Goal: Task Accomplishment & Management: Complete application form

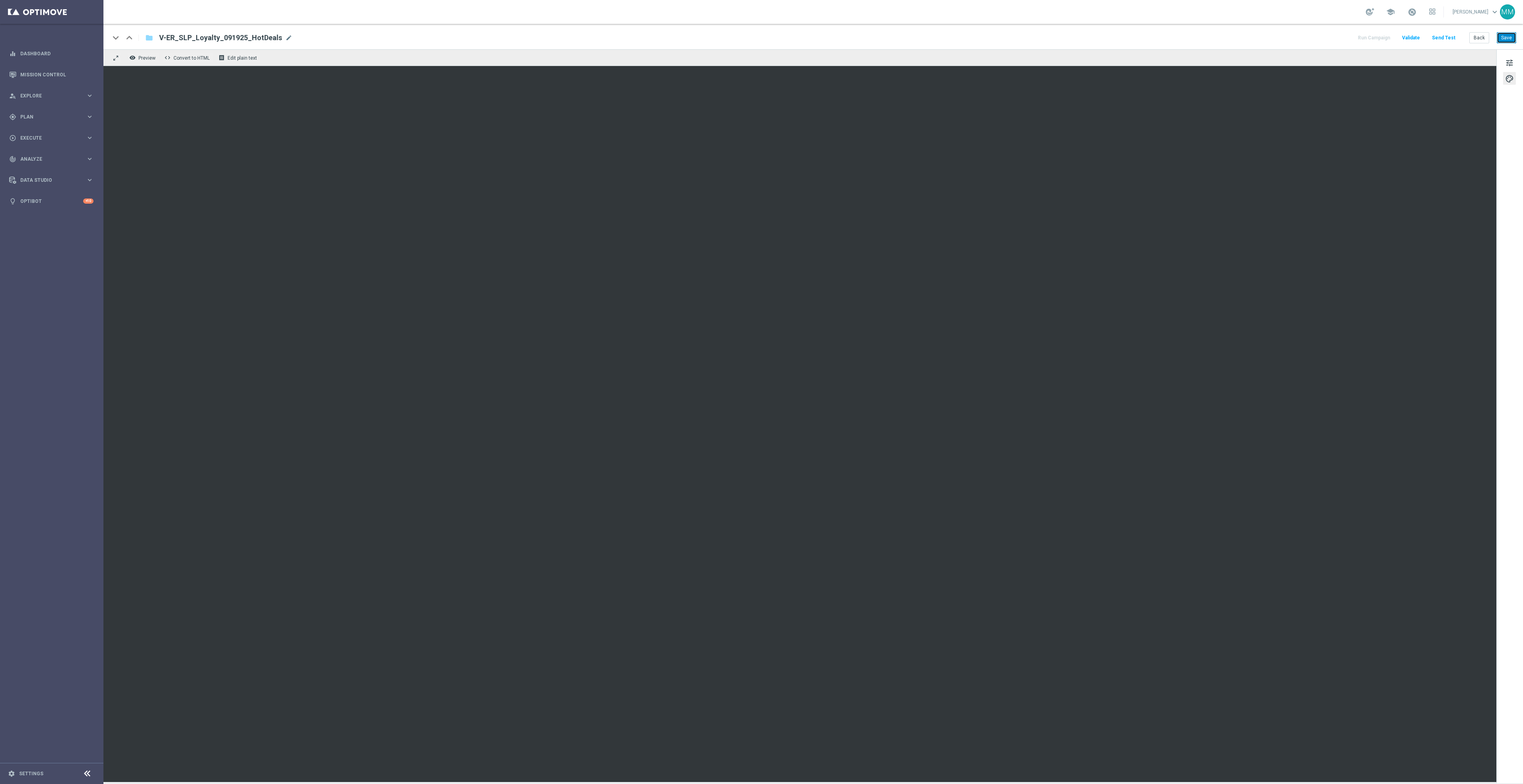
click at [1510, 34] on button "Save" at bounding box center [1506, 37] width 19 height 11
click at [1506, 39] on button "Save" at bounding box center [1506, 37] width 19 height 11
click at [1522, 39] on html "equalizer Dashboard Mission Control" at bounding box center [762, 392] width 1523 height 784
click at [1511, 36] on button "Save" at bounding box center [1506, 37] width 19 height 11
click at [1448, 40] on button "Send Test" at bounding box center [1443, 38] width 26 height 11
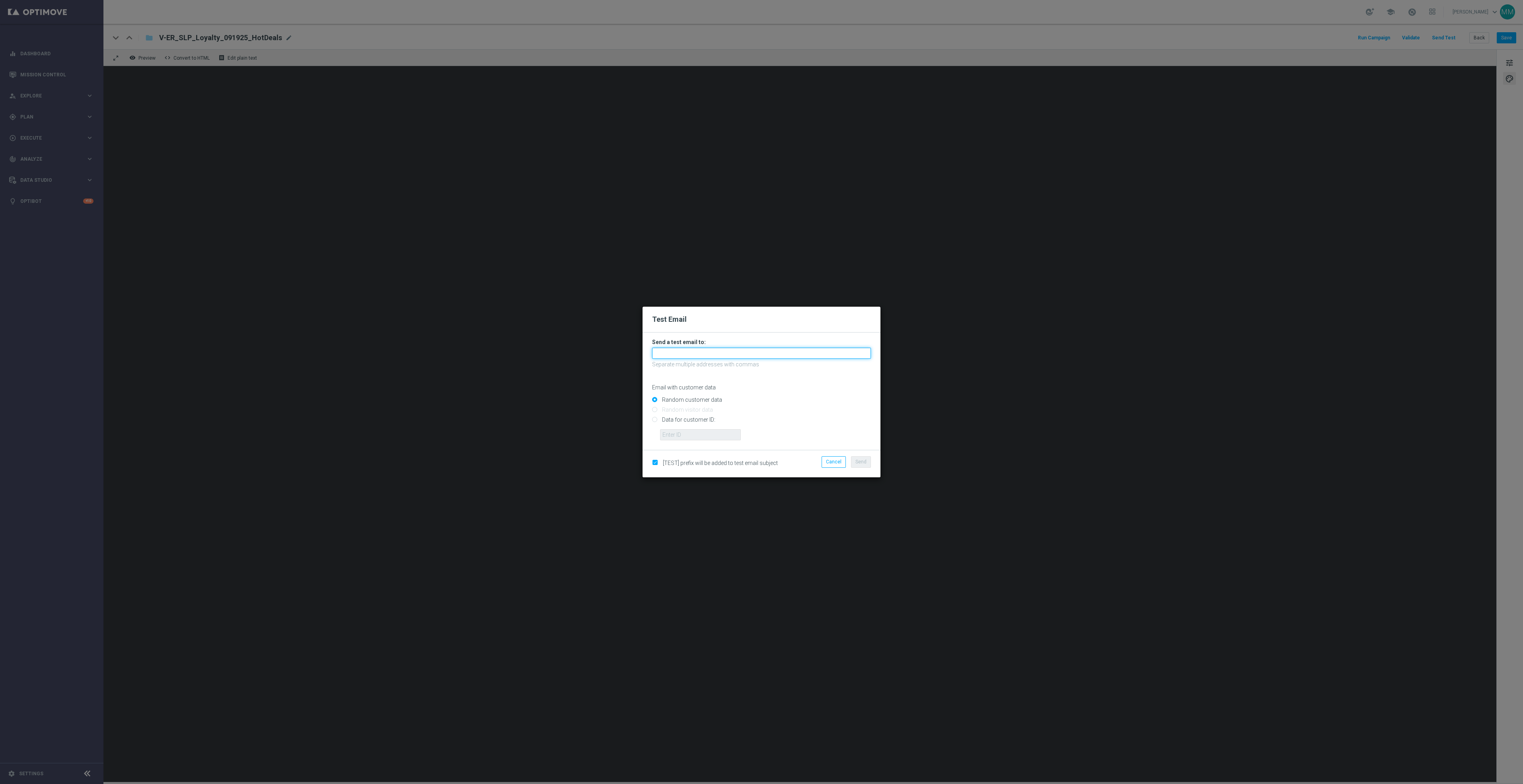
click at [836, 353] on input "text" at bounding box center [761, 353] width 219 height 11
paste input "staples.96a1-bfewo@litmusemail.com"
type input "staples.96a1-bfewo@litmusemail.com"
click at [857, 465] on button "Send" at bounding box center [861, 461] width 20 height 11
click at [861, 461] on span "Send" at bounding box center [861, 461] width 11 height 5
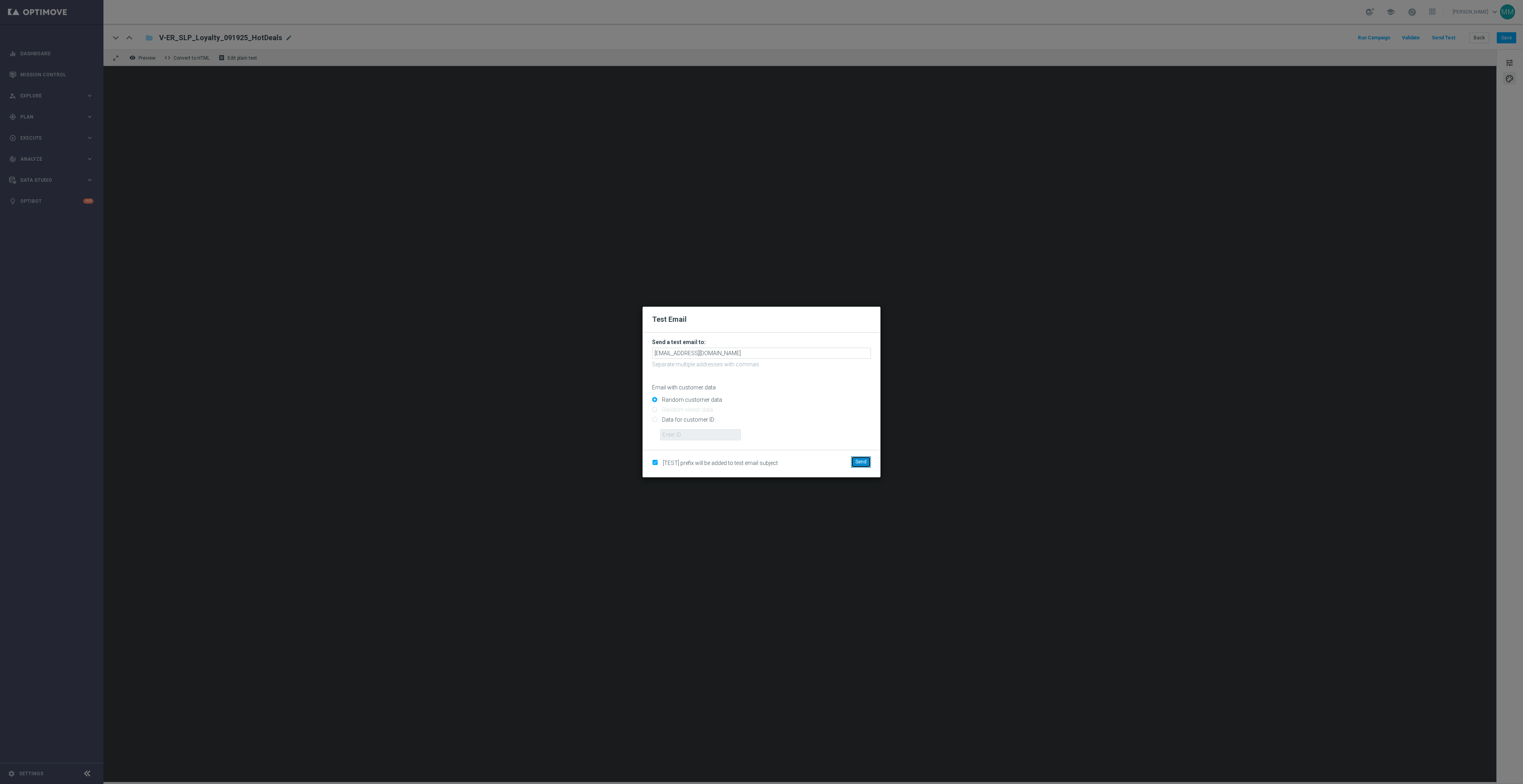
click at [861, 462] on span "Send" at bounding box center [861, 461] width 11 height 5
click at [855, 463] on button "Send" at bounding box center [861, 461] width 20 height 11
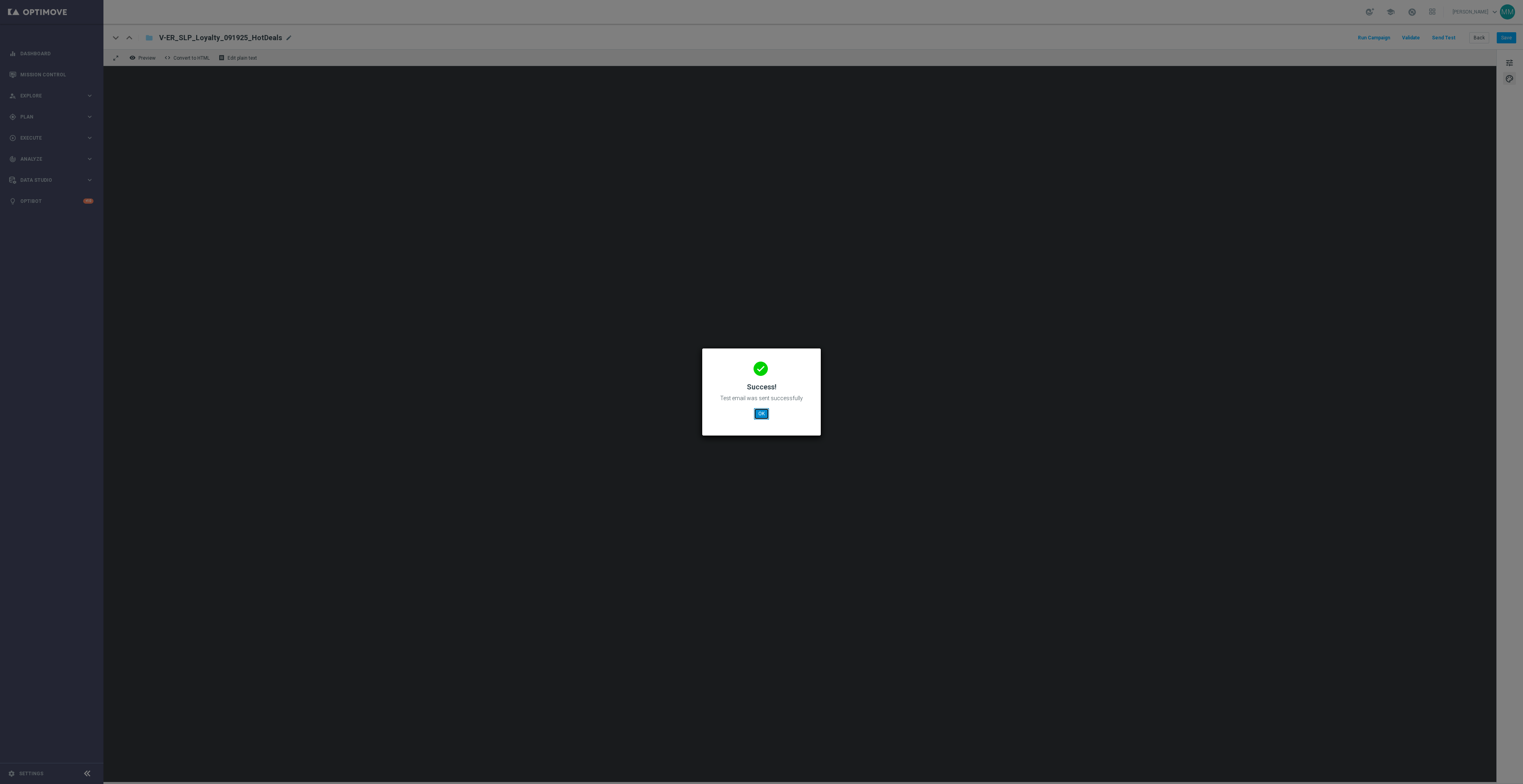
click at [757, 416] on button "OK" at bounding box center [762, 414] width 15 height 11
click at [762, 408] on button "OK" at bounding box center [762, 414] width 15 height 11
click at [765, 410] on button "OK" at bounding box center [762, 414] width 15 height 11
click at [757, 418] on button "OK" at bounding box center [762, 414] width 15 height 11
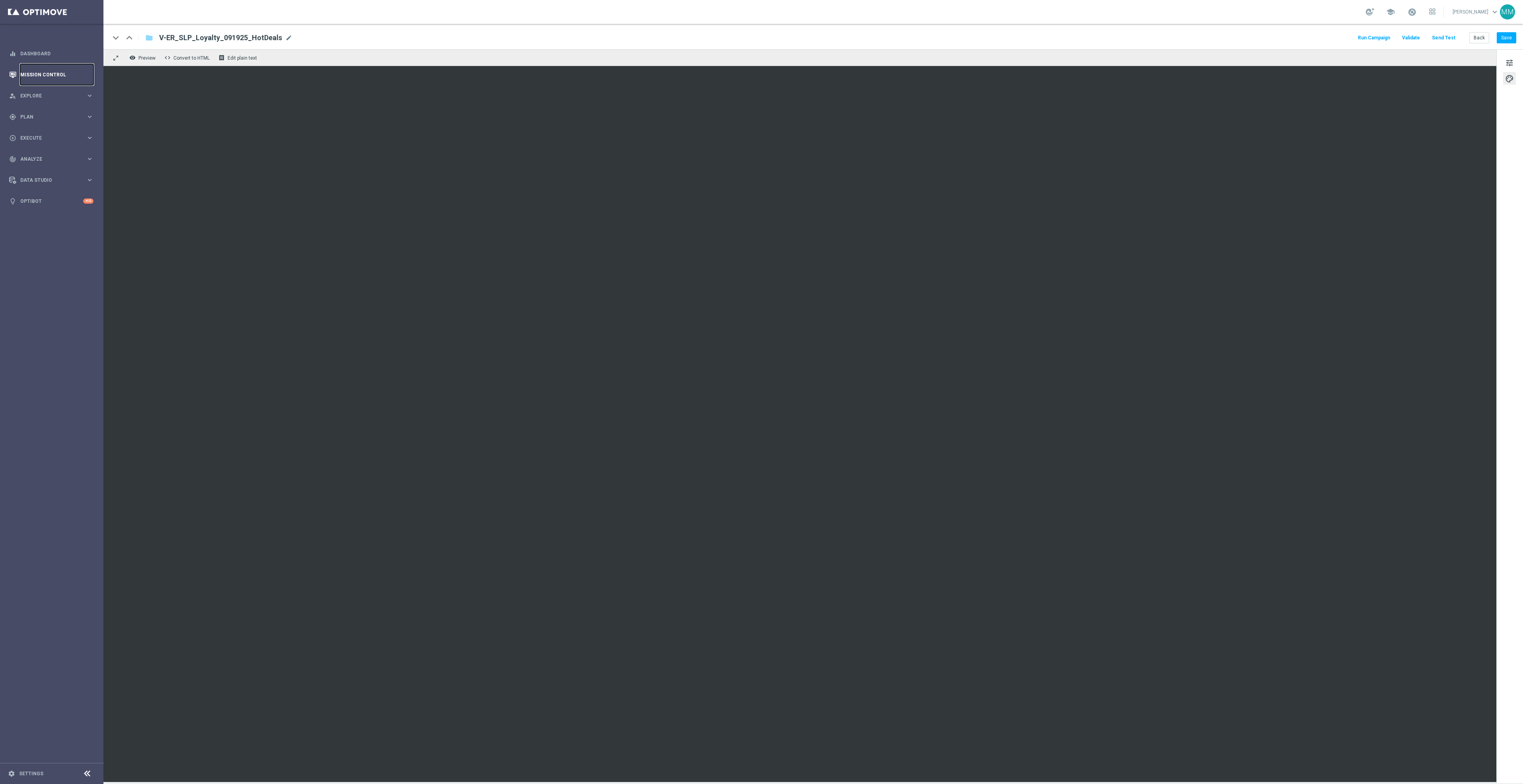
click at [35, 80] on link "Mission Control" at bounding box center [57, 74] width 73 height 21
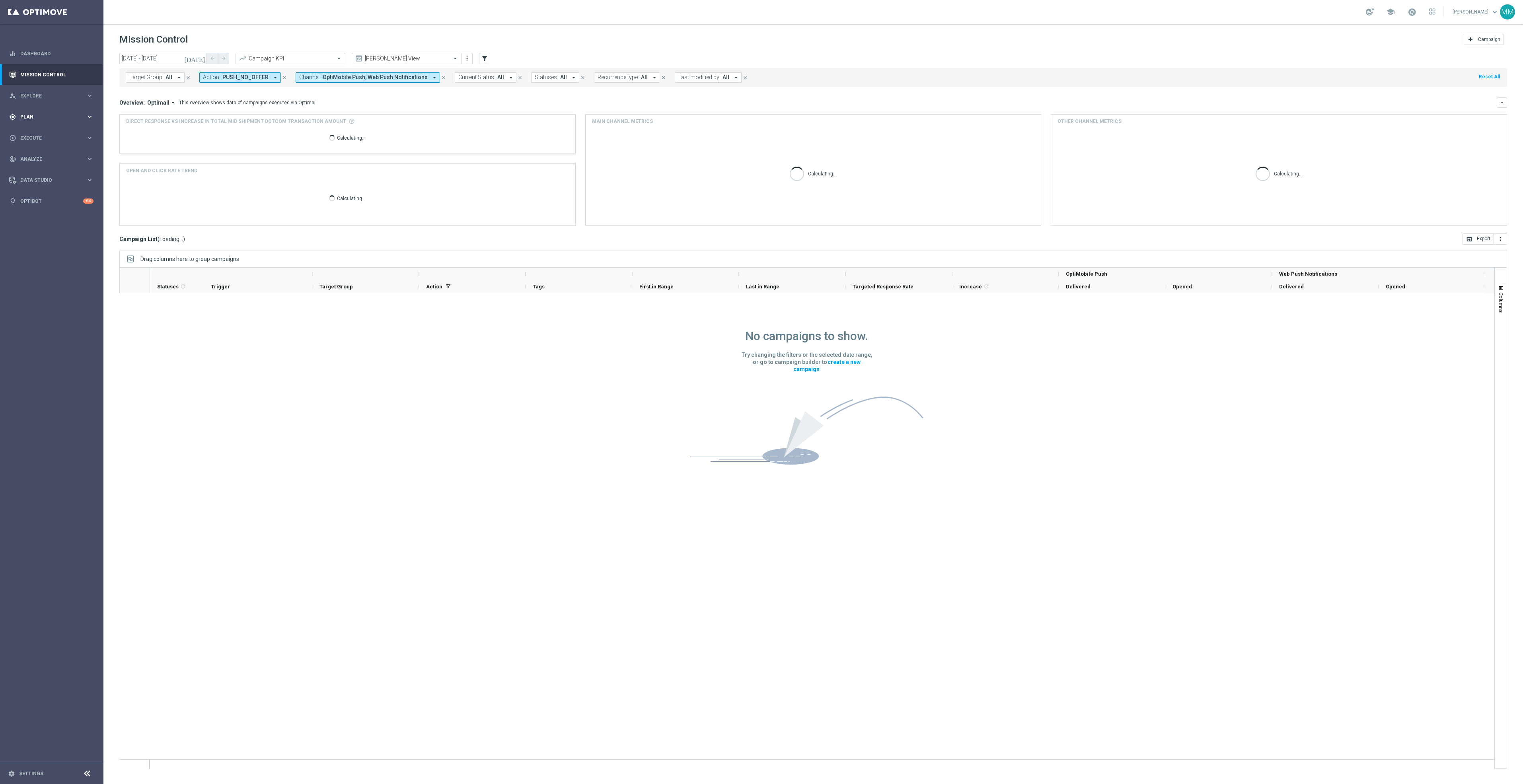
click at [70, 110] on div "gps_fixed Plan keyboard_arrow_right" at bounding box center [51, 117] width 102 height 21
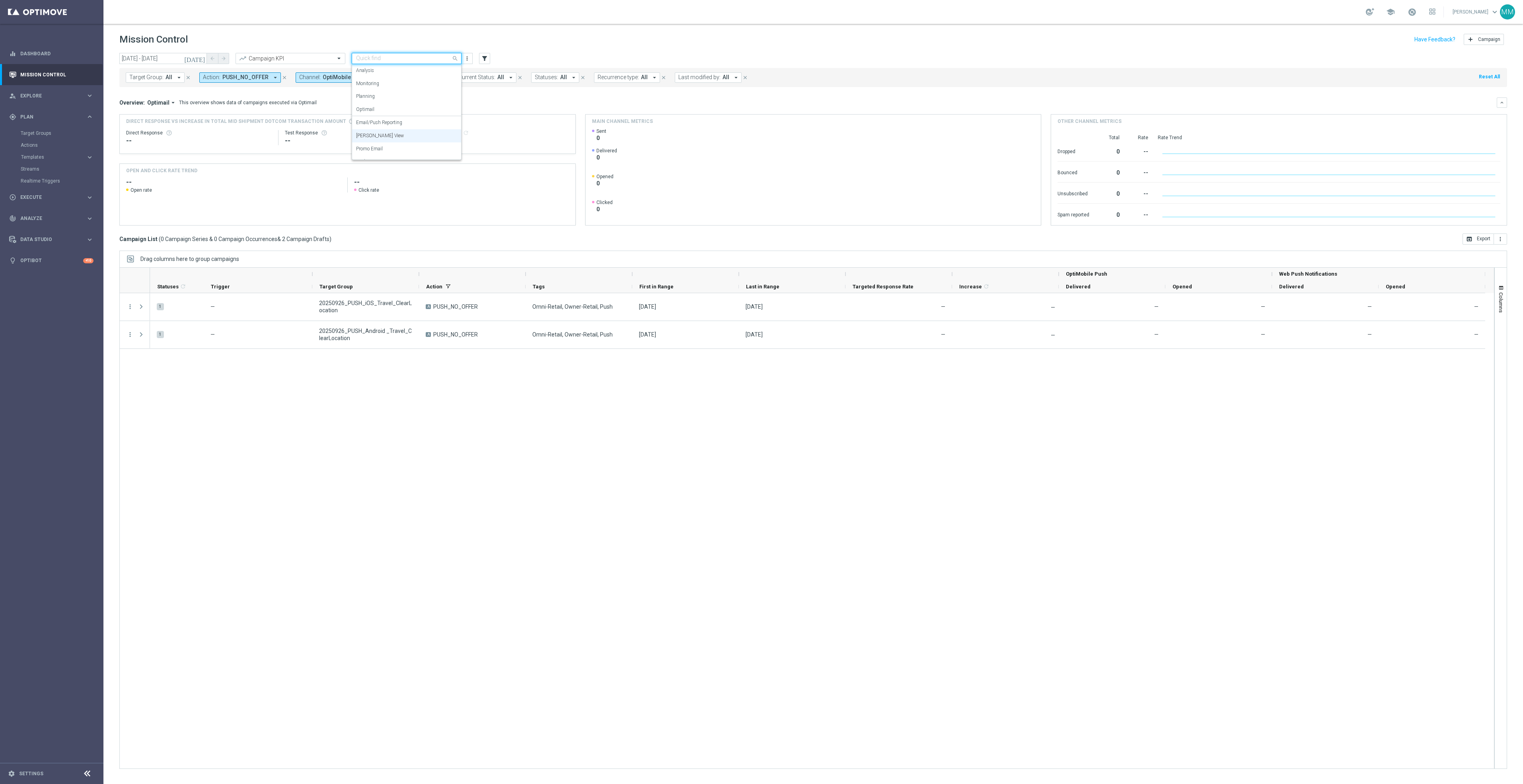
click at [396, 53] on div "Quick find Mary Push View" at bounding box center [406, 59] width 110 height 11
click at [393, 117] on div "Email/Push Reporting" at bounding box center [406, 123] width 101 height 13
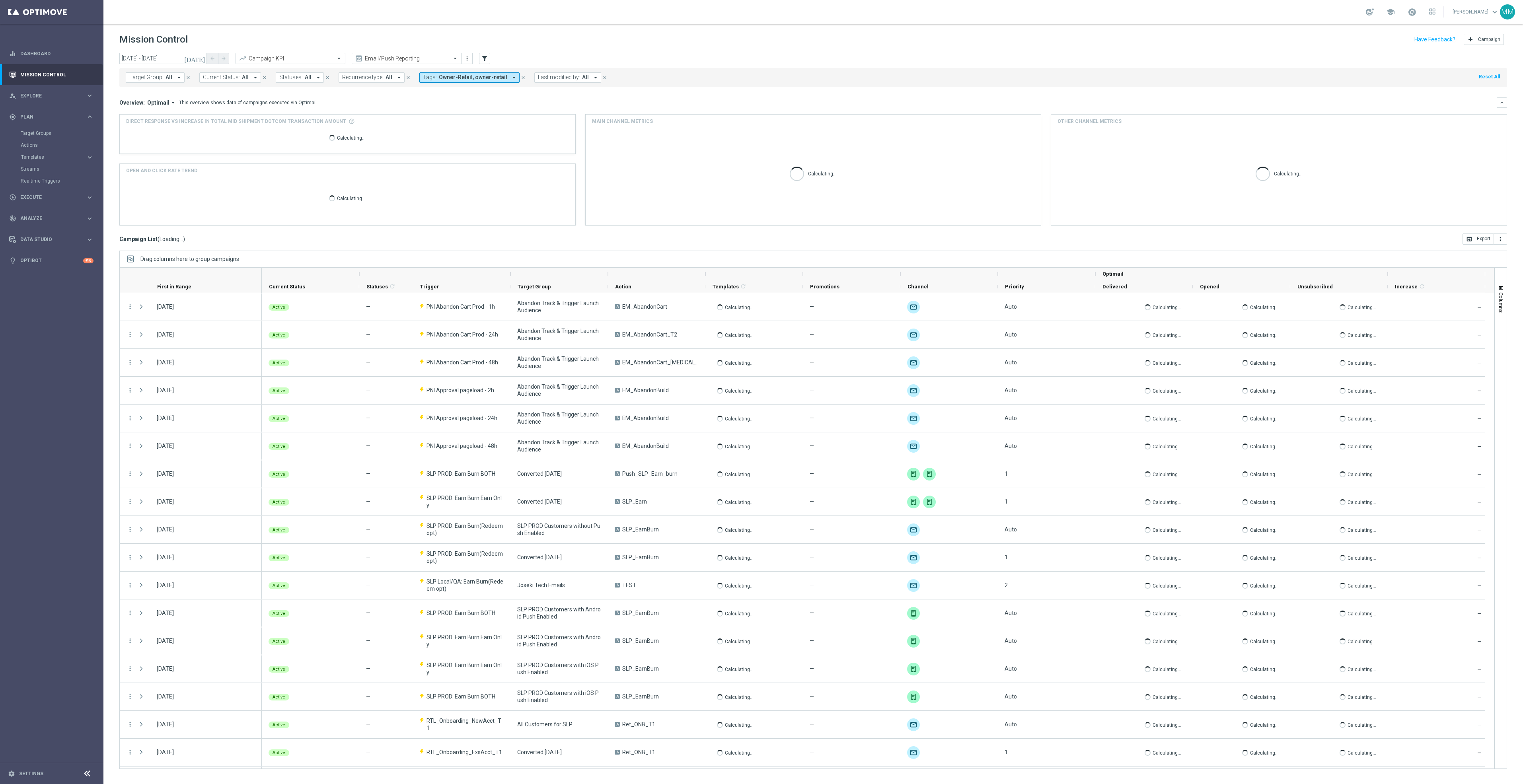
click at [394, 69] on div "Target Group: All arrow_drop_down close Current Status: All arrow_drop_down clo…" at bounding box center [813, 77] width 1388 height 19
click at [396, 52] on header "Mission Control add Campaign" at bounding box center [813, 39] width 1419 height 29
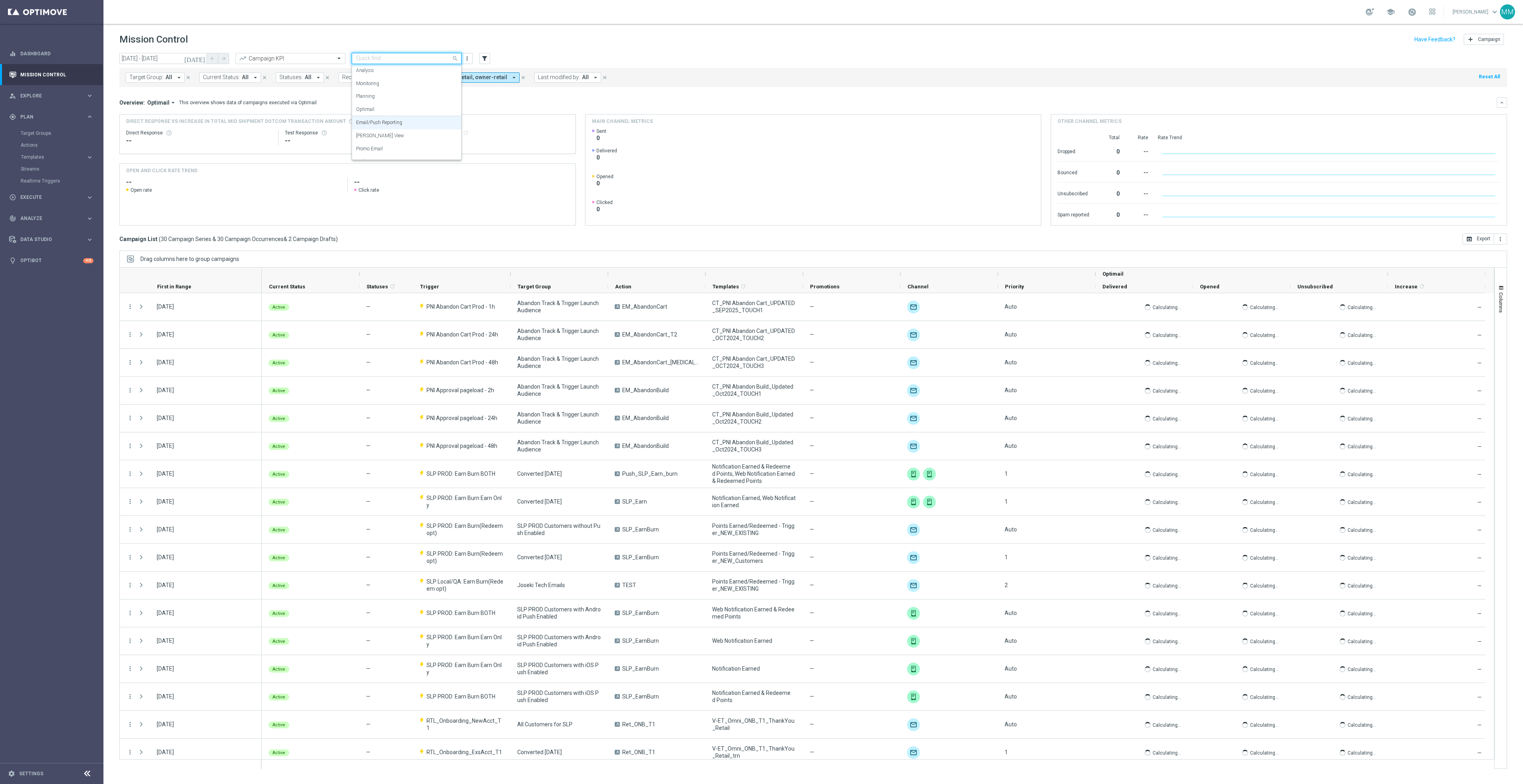
click at [398, 56] on input "text" at bounding box center [398, 59] width 85 height 7
click at [392, 144] on div "Promo Email" at bounding box center [406, 149] width 101 height 13
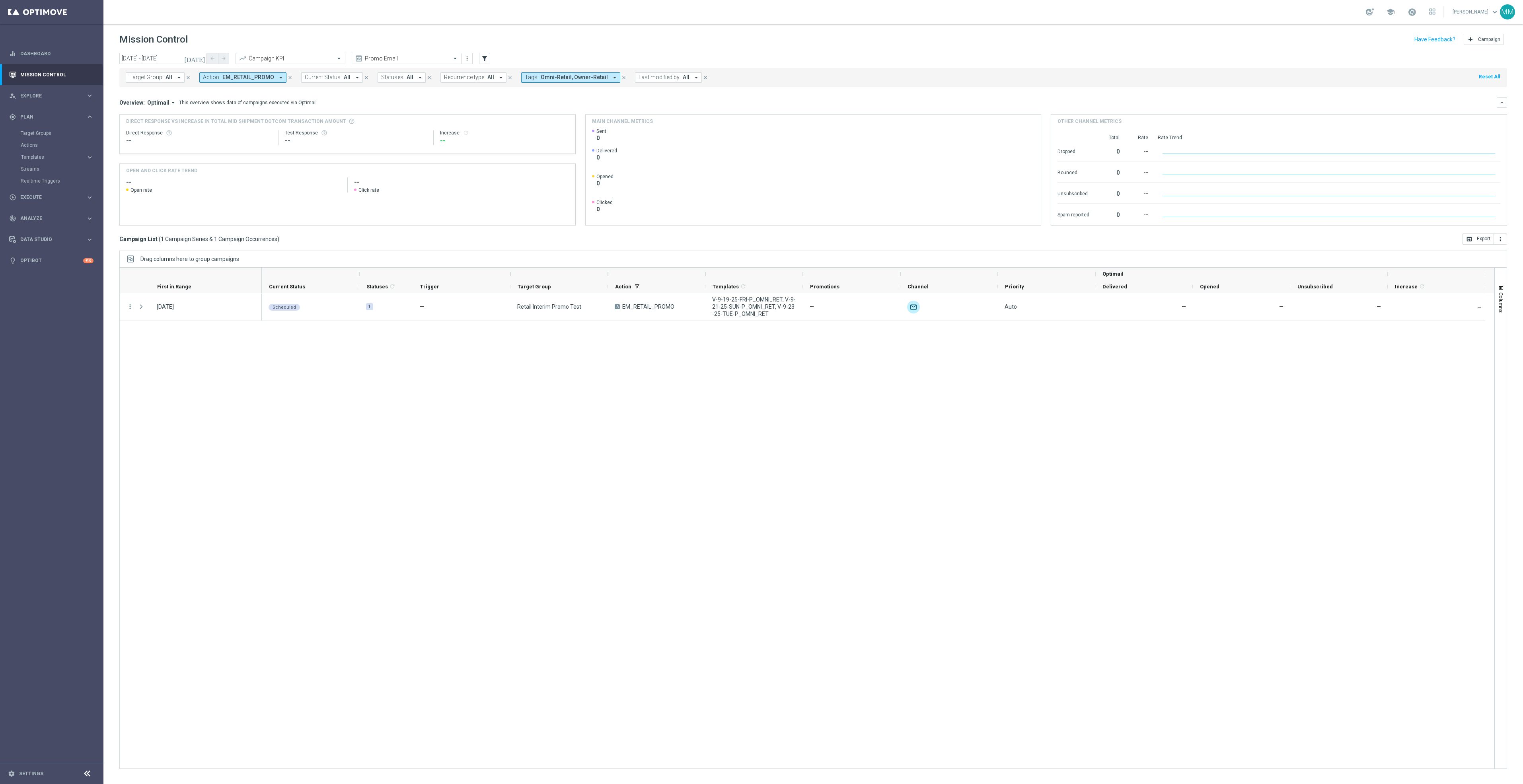
click at [287, 79] on icon "close" at bounding box center [290, 77] width 5 height 5
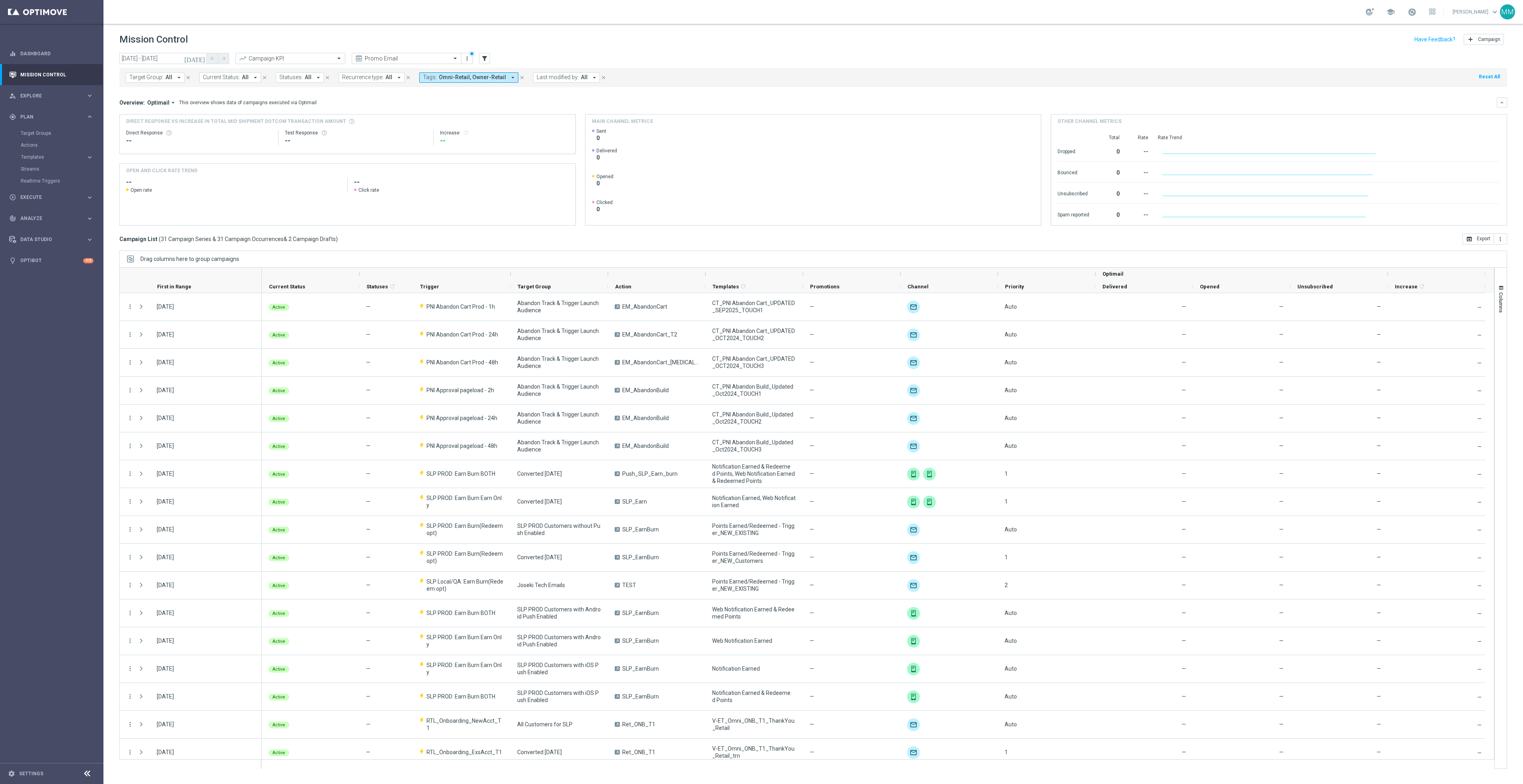
click at [559, 78] on span "Last modified by:" at bounding box center [557, 77] width 42 height 7
type input "kara"
drag, startPoint x: 509, startPoint y: 70, endPoint x: 515, endPoint y: 73, distance: 6.7
click at [511, 70] on div "Target Group: All arrow_drop_down close Current Status: All arrow_drop_down clo…" at bounding box center [813, 77] width 1388 height 19
click at [513, 75] on button "Tags: Omni-Retail, Owner-Retail arrow_drop_down" at bounding box center [469, 78] width 99 height 11
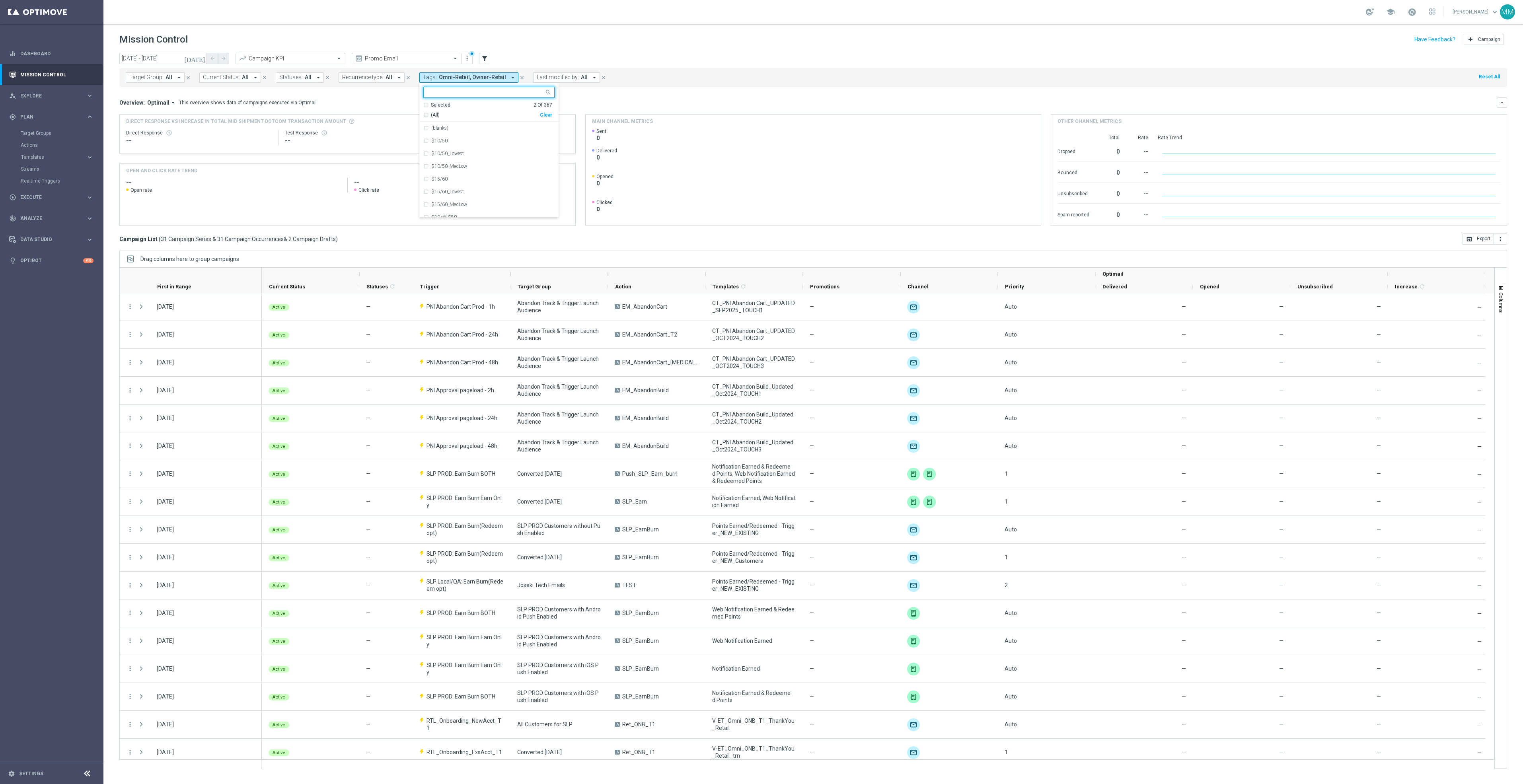
click at [563, 76] on span "Last modified by:" at bounding box center [557, 77] width 42 height 7
click at [519, 80] on icon "close" at bounding box center [522, 77] width 5 height 5
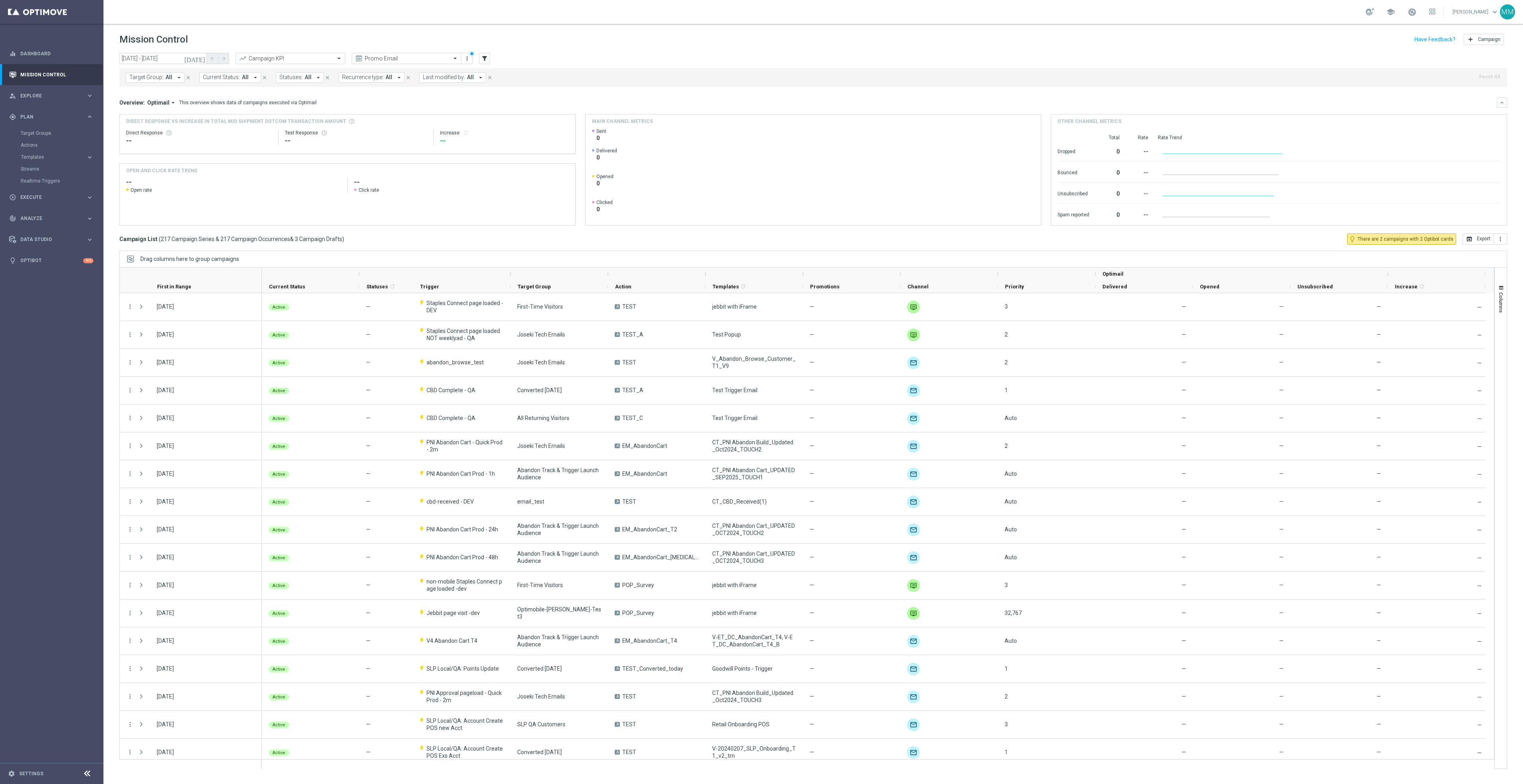
click at [449, 76] on span "Last modified by:" at bounding box center [444, 77] width 42 height 7
type input "kara"
drag, startPoint x: 479, startPoint y: 94, endPoint x: 404, endPoint y: 94, distance: 75.0
click at [404, 94] on div "today 26 Sep 2025 - 26 Sep 2025 arrow_back arrow_forward Campaign KPI trending_…" at bounding box center [813, 415] width 1419 height 724
click at [485, 61] on icon "filter_alt" at bounding box center [484, 59] width 7 height 7
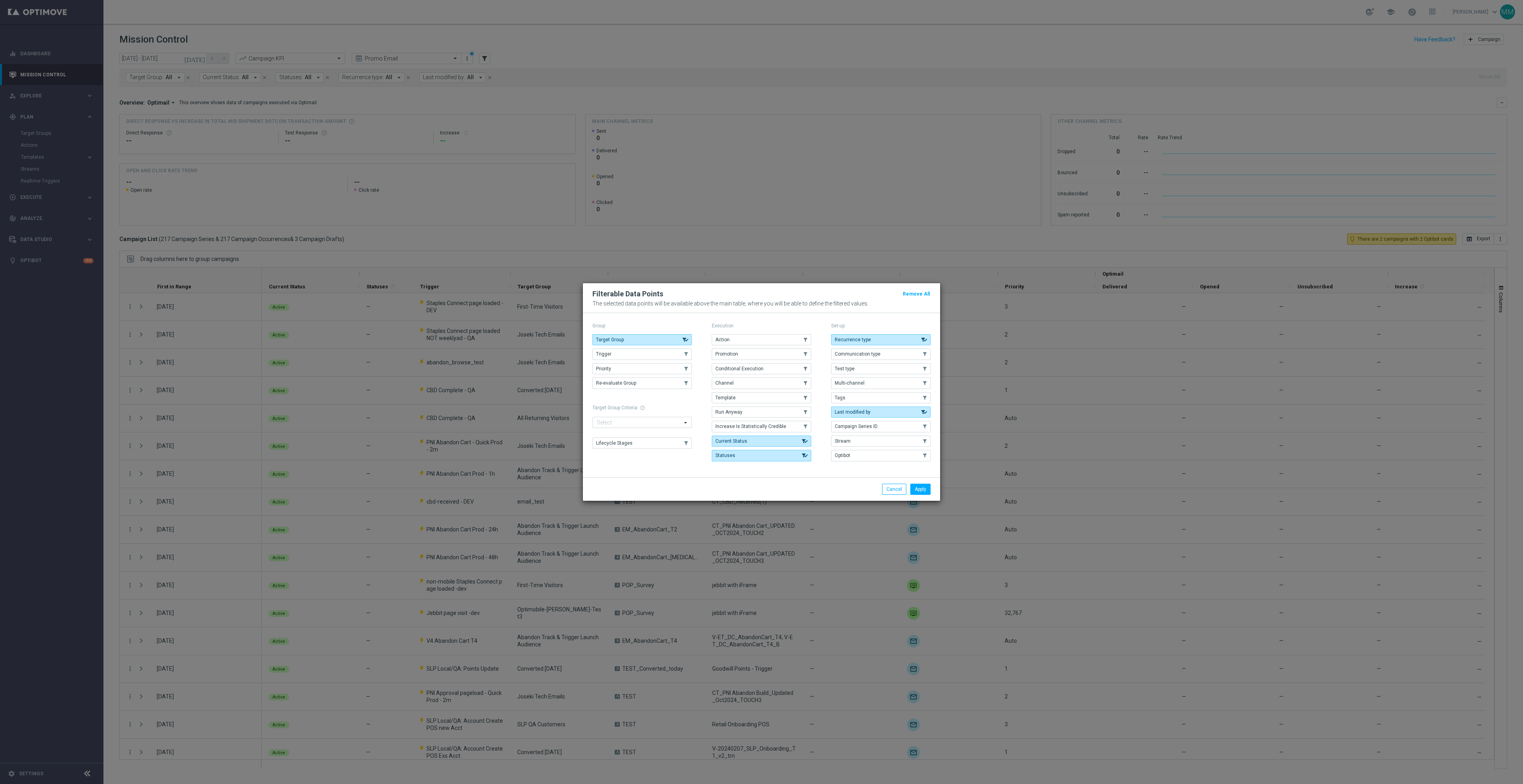
click at [714, 123] on modal-container "Filterable Data Points Remove All The selected data points will be available ab…" at bounding box center [762, 392] width 1523 height 784
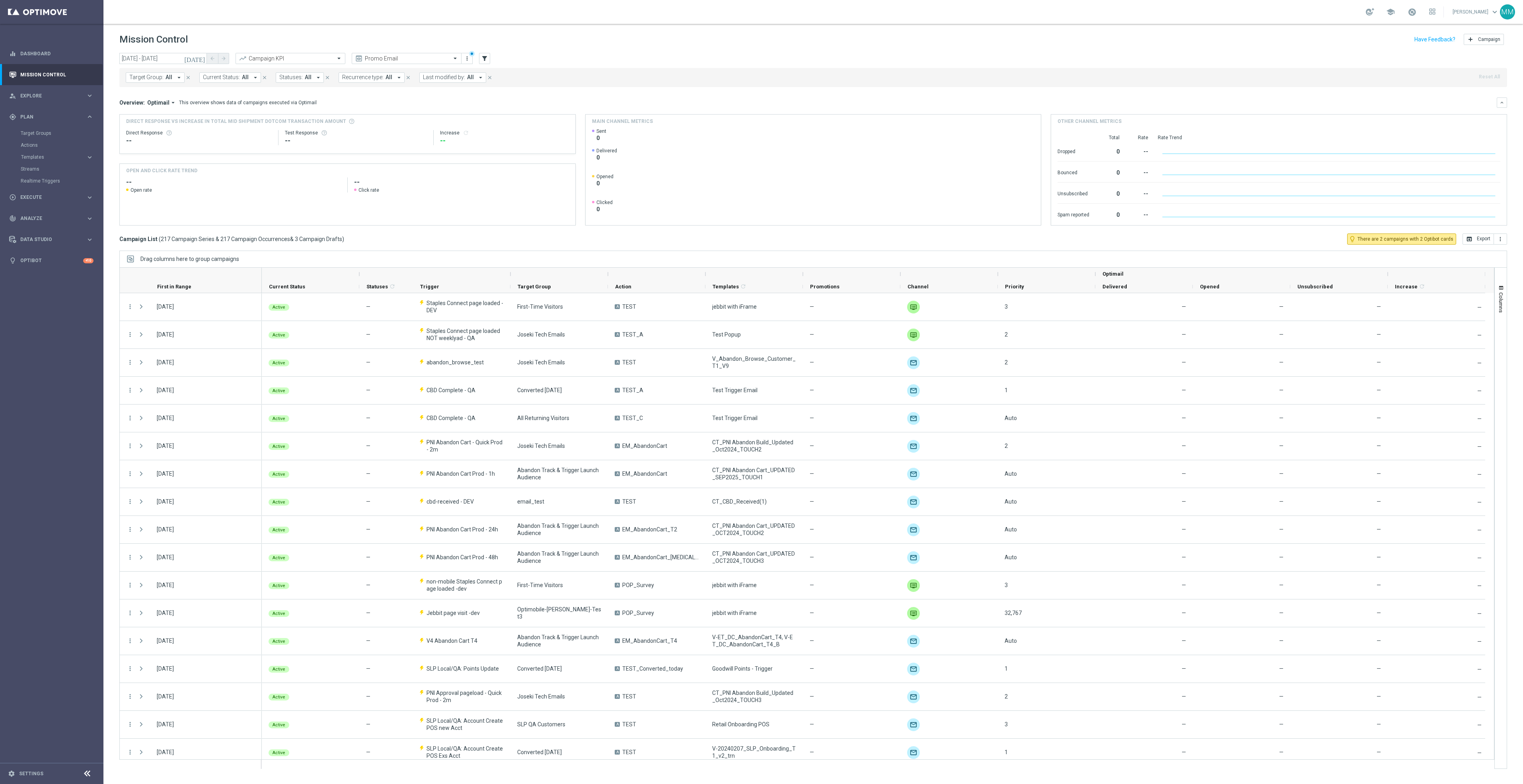
click at [464, 70] on div "Target Group: All arrow_drop_down close Current Status: All arrow_drop_down clo…" at bounding box center [813, 77] width 1388 height 19
click at [477, 78] on icon "arrow_drop_down" at bounding box center [480, 77] width 7 height 7
click at [469, 129] on div "[PERSON_NAME]" at bounding box center [492, 128] width 123 height 5
type input "mary"
click at [225, 34] on div "Mission Control add Campaign" at bounding box center [813, 39] width 1388 height 15
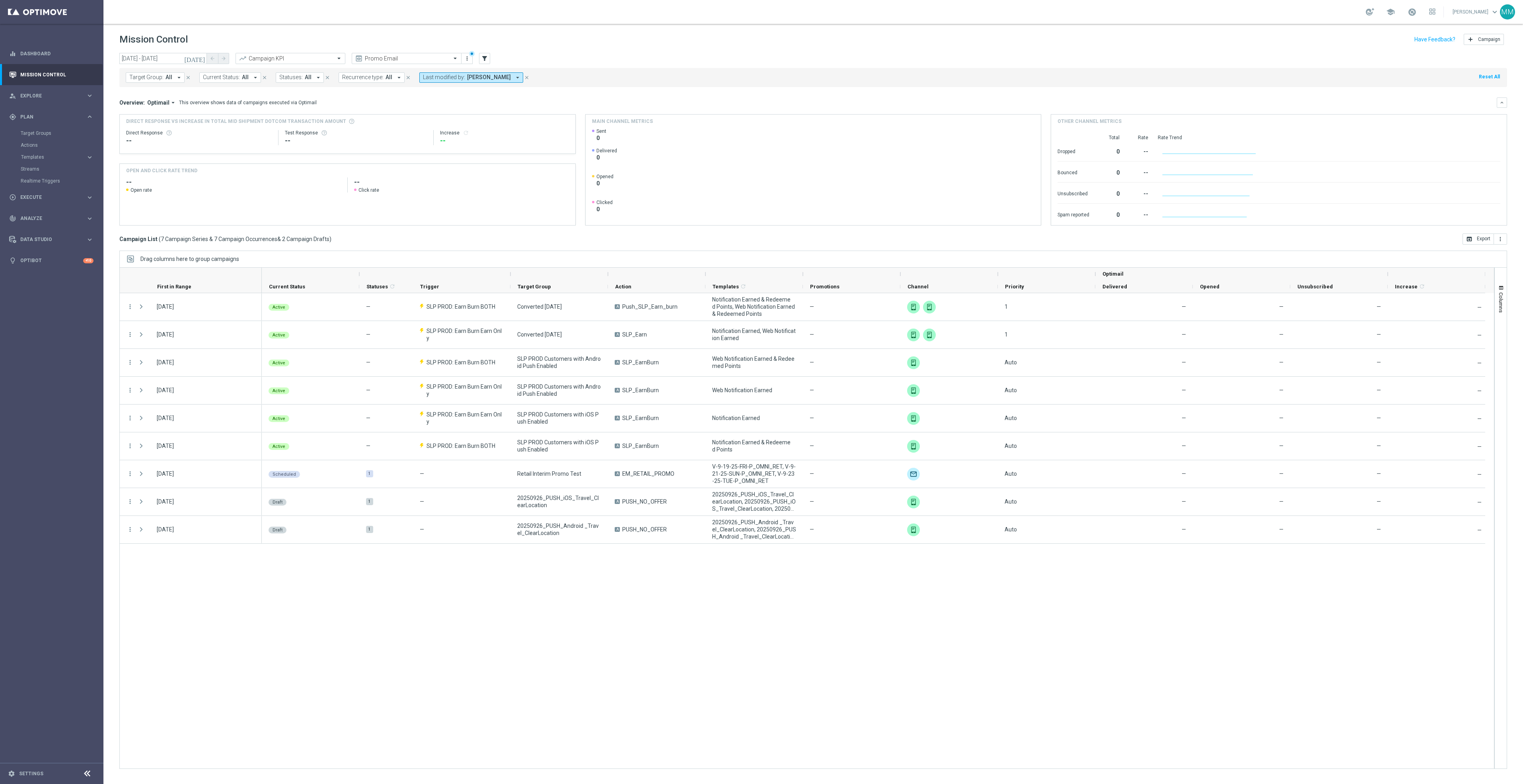
click at [199, 58] on icon "[DATE]" at bounding box center [195, 59] width 21 height 7
click at [195, 128] on span "19" at bounding box center [195, 128] width 13 height 13
type input "19 Sep 2025 - 19 Sep 2025"
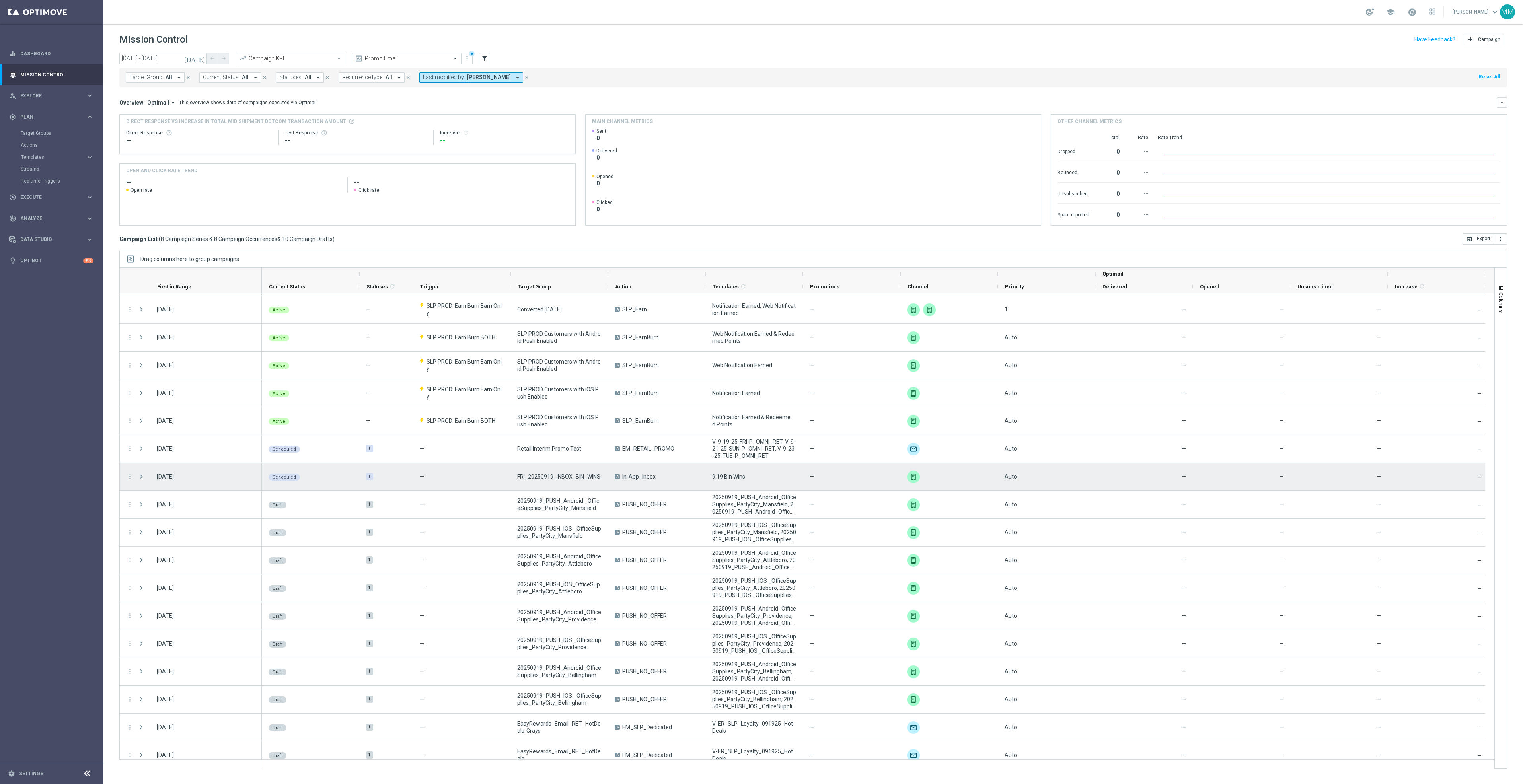
scroll to position [36, 0]
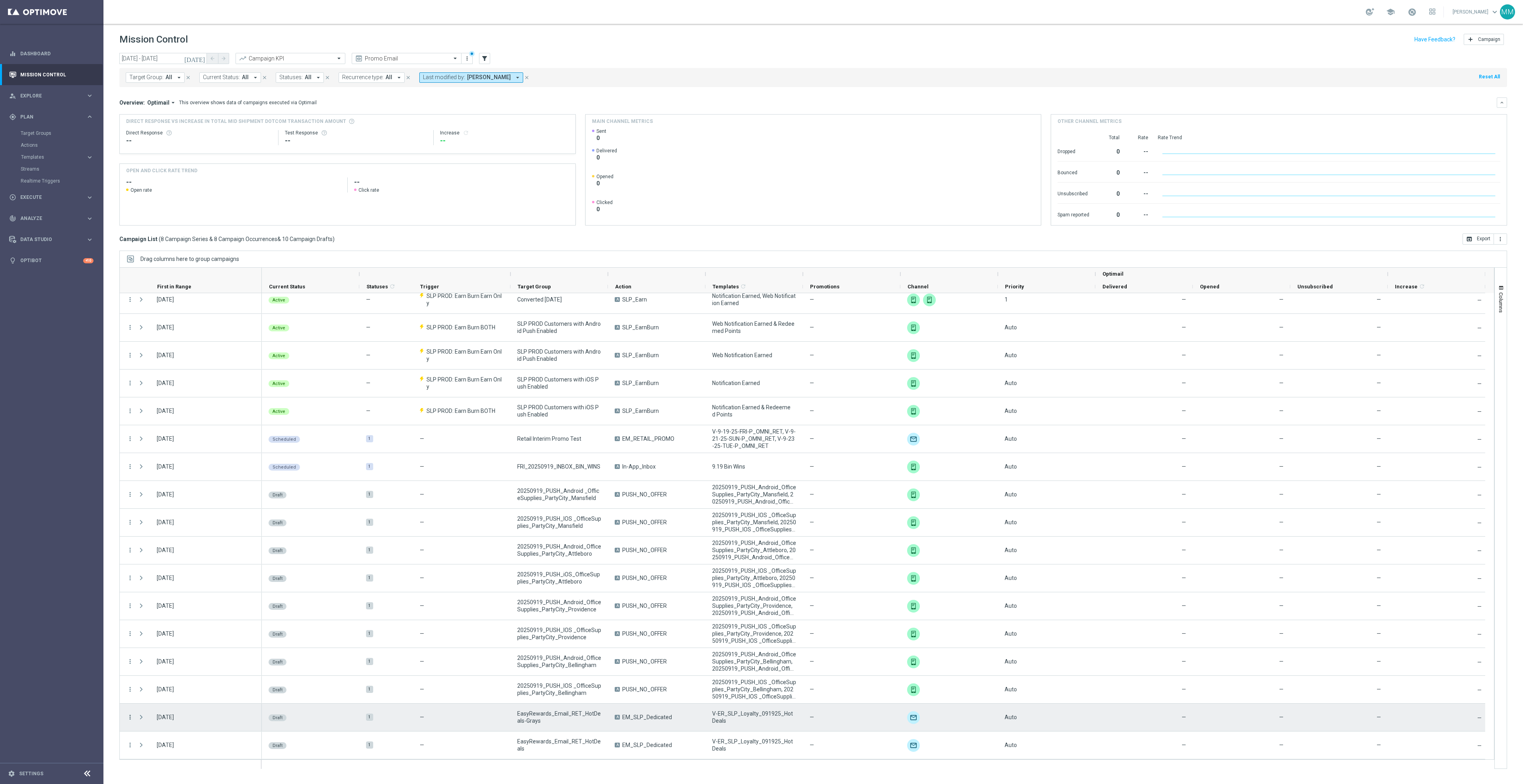
click at [130, 719] on icon "more_vert" at bounding box center [130, 717] width 7 height 7
click at [144, 745] on div "edit" at bounding box center [140, 748] width 12 height 5
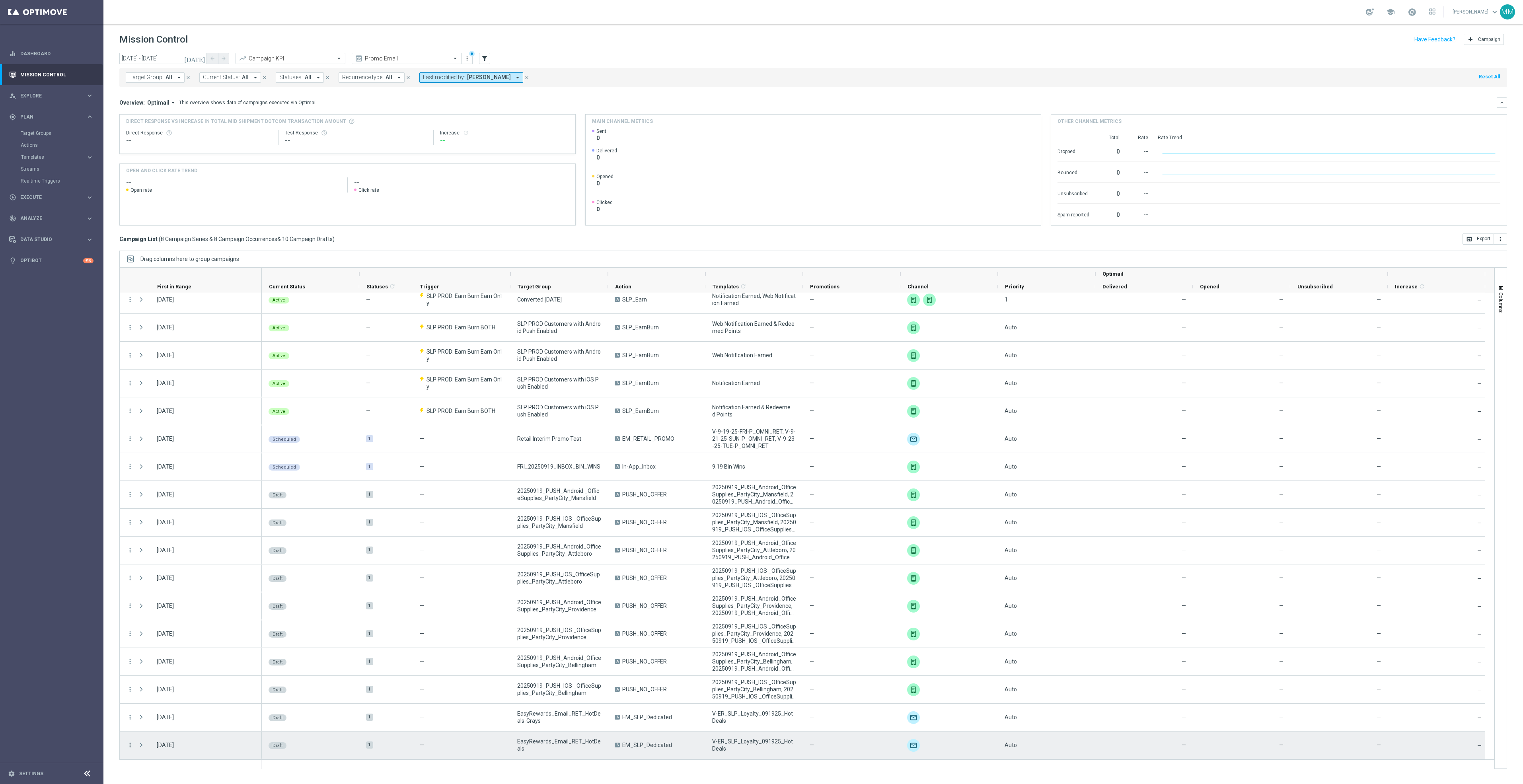
click at [130, 745] on icon "more_vert" at bounding box center [130, 745] width 7 height 7
click at [153, 721] on span "Edit" at bounding box center [150, 721] width 9 height 5
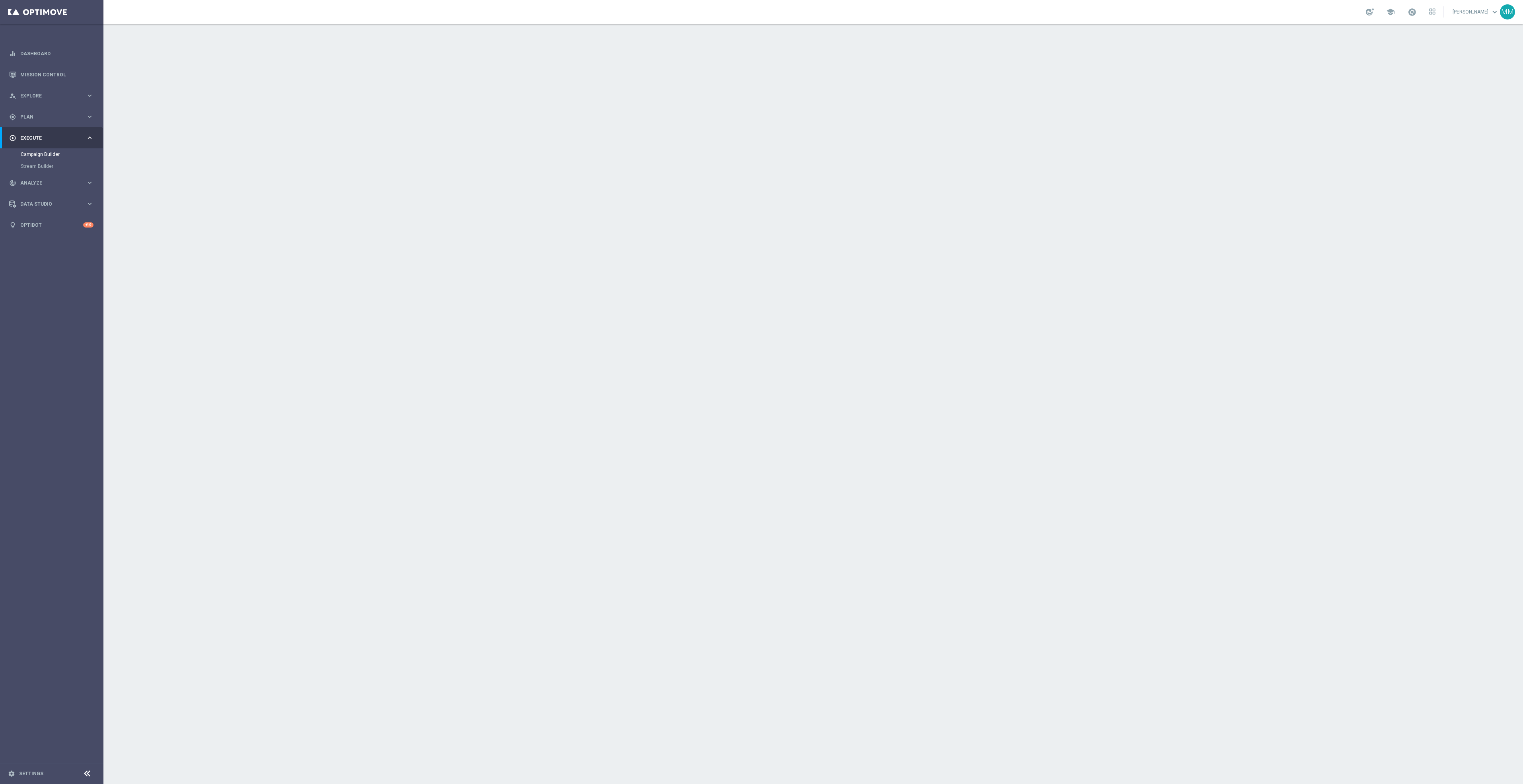
click at [749, 299] on div "Template preview" at bounding box center [754, 301] width 63 height 39
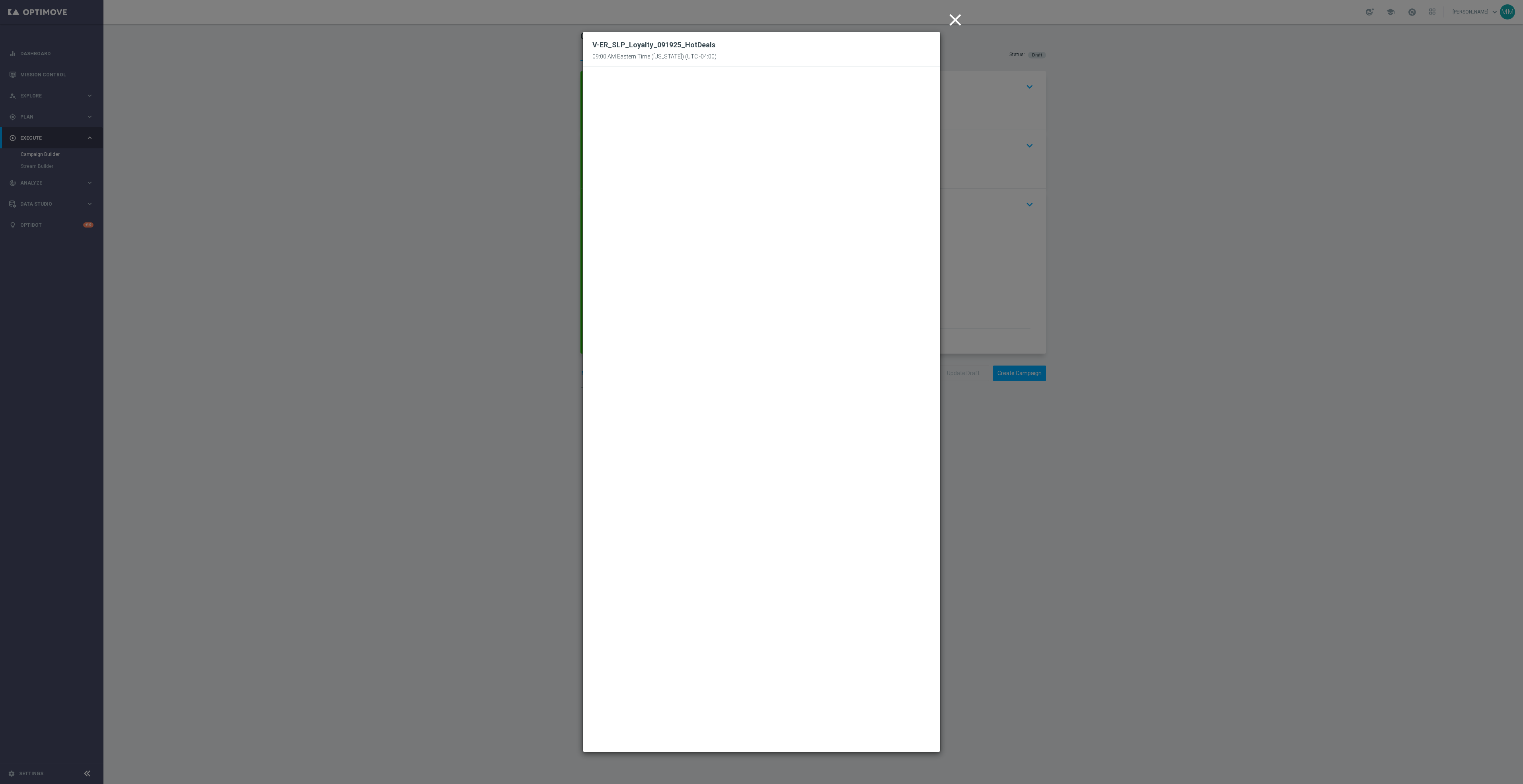
click at [955, 19] on icon "close" at bounding box center [955, 20] width 20 height 20
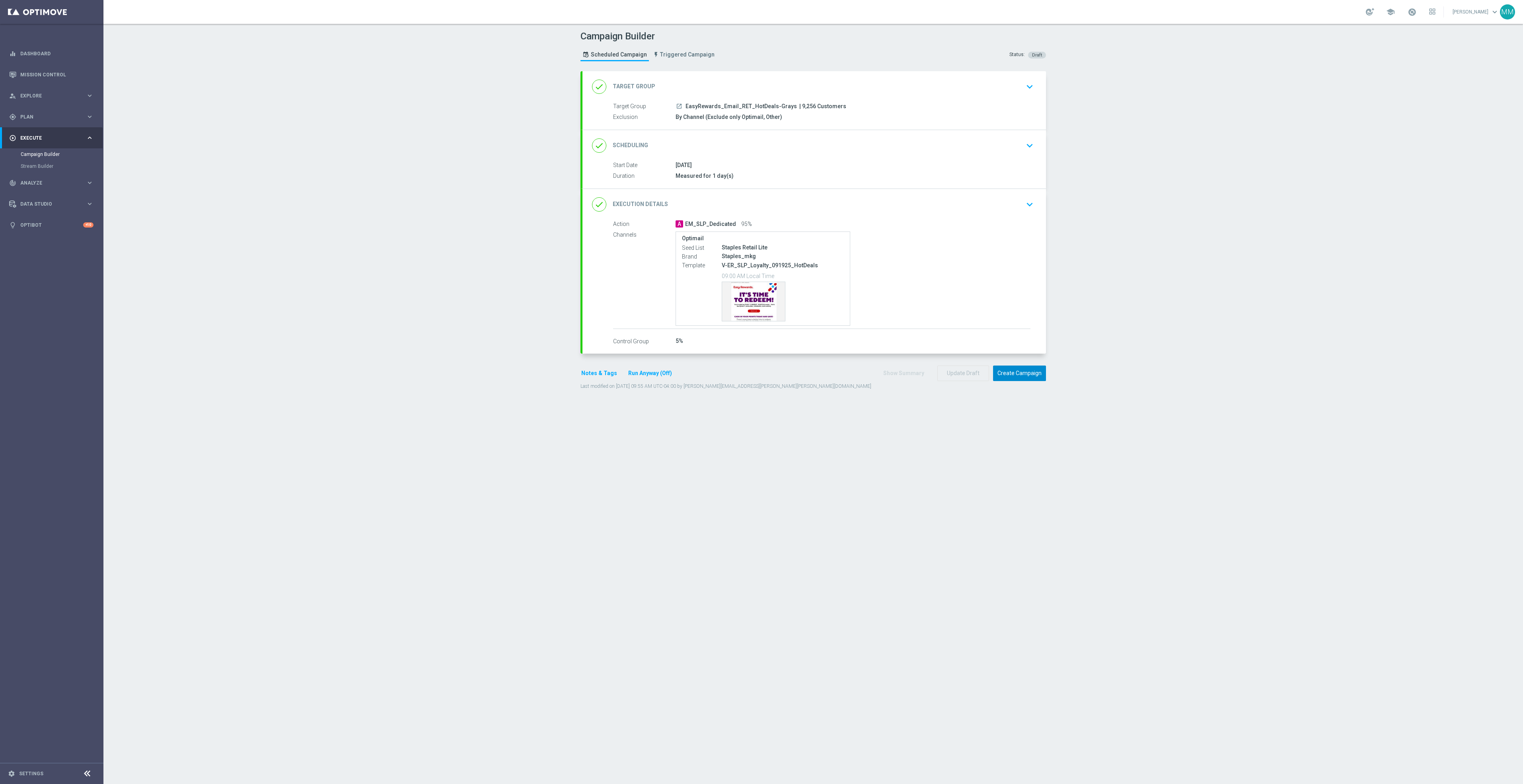
click at [1014, 373] on button "Create Campaign" at bounding box center [1020, 373] width 53 height 15
click at [752, 294] on div "Template preview" at bounding box center [754, 301] width 63 height 39
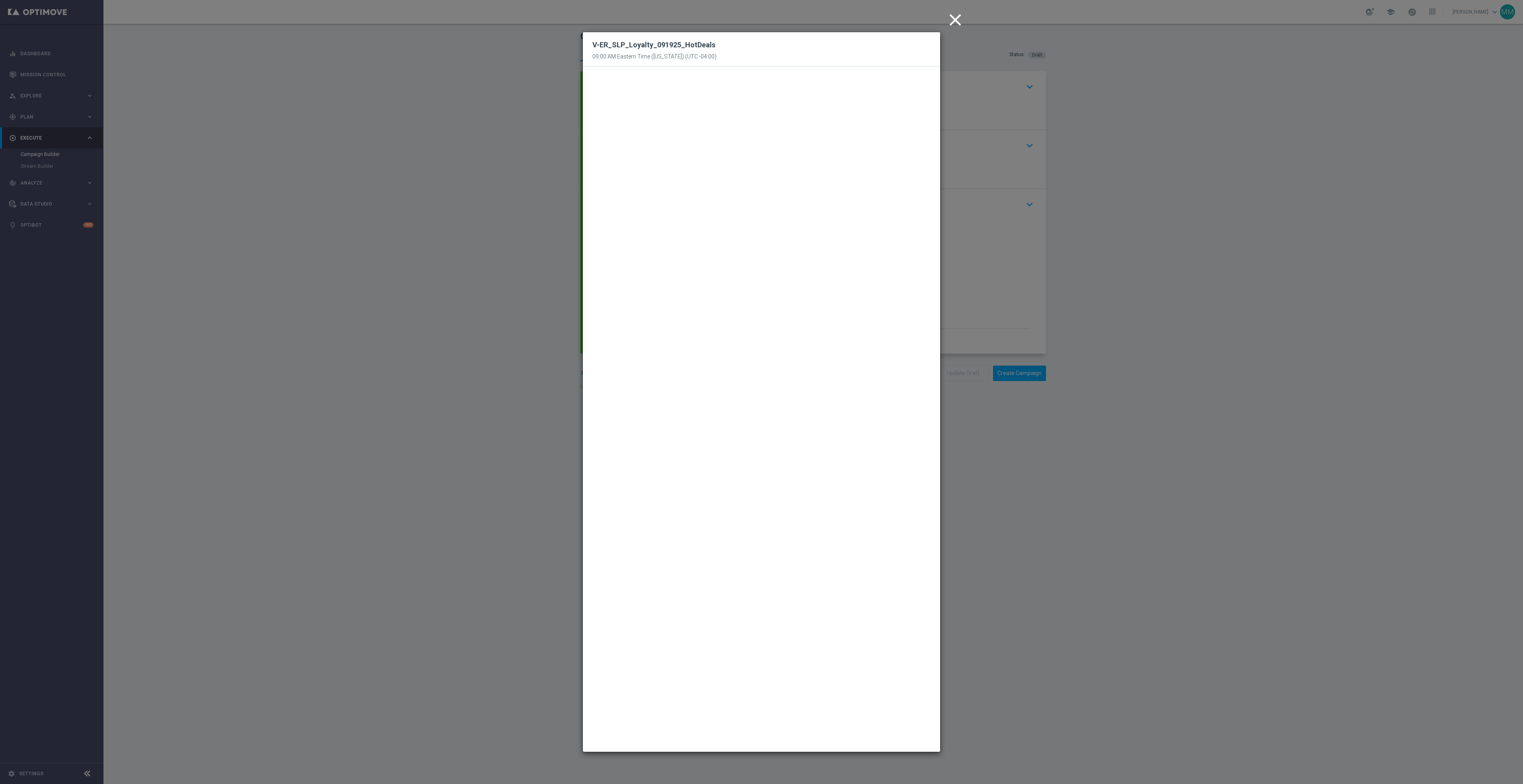
click at [954, 19] on icon "close" at bounding box center [955, 20] width 20 height 20
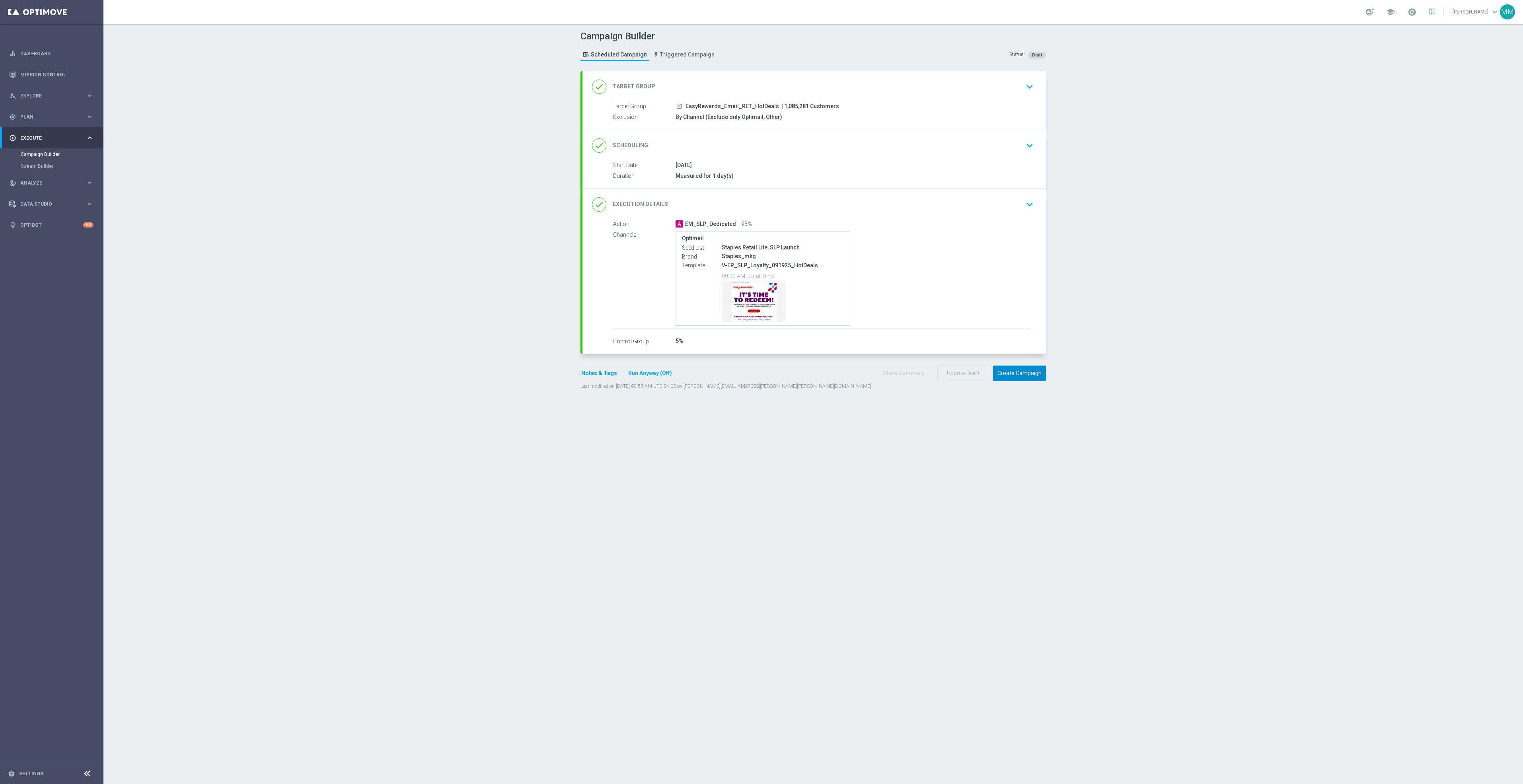
click at [1004, 376] on button "Create Campaign" at bounding box center [1020, 373] width 53 height 15
